Goal: Task Accomplishment & Management: Manage account settings

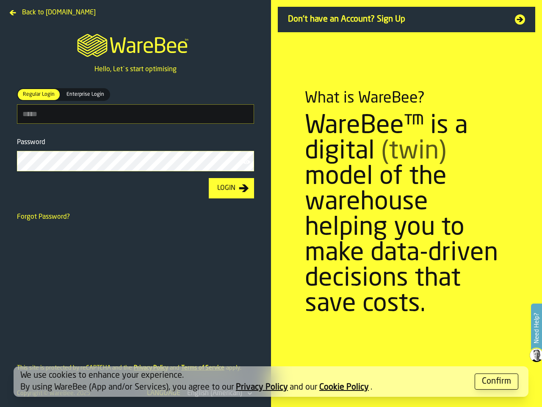
click at [271, 203] on section "What is WareBee? WareBee™ is a digital (twin) model of the warehouse helping yo…" at bounding box center [406, 203] width 271 height 407
click at [537, 328] on label "Need Help?" at bounding box center [536, 327] width 9 height 47
click at [38, 94] on span "Regular Login" at bounding box center [38, 95] width 39 height 8
click at [83, 94] on span "Enterprise Login" at bounding box center [85, 95] width 44 height 8
click at [247, 163] on icon "button-toolbar-Password" at bounding box center [246, 162] width 8 height 8
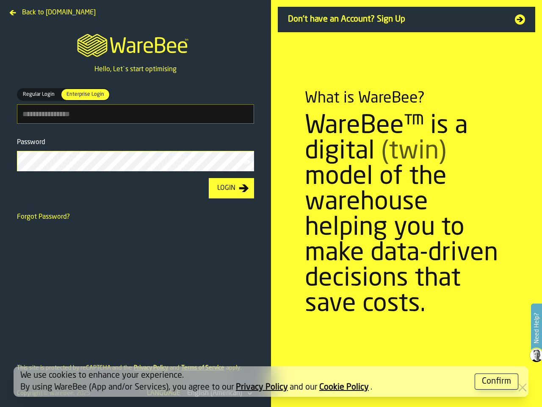
click at [231, 189] on div "Login" at bounding box center [226, 188] width 25 height 10
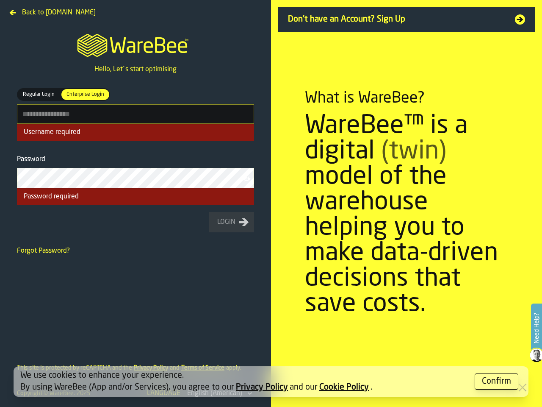
click at [497, 381] on div "Confirm" at bounding box center [496, 381] width 29 height 12
